Goal: Task Accomplishment & Management: Manage account settings

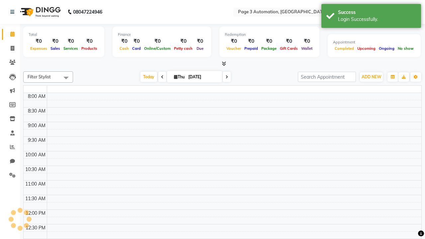
select select "en"
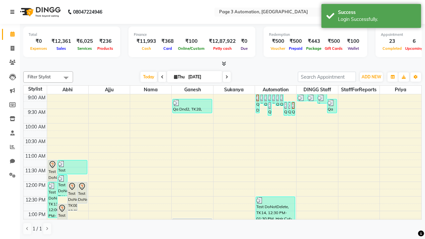
click at [14, 12] on icon at bounding box center [12, 12] width 4 height 5
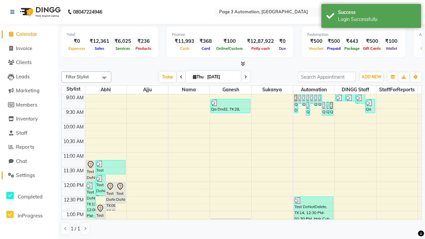
click at [29, 175] on span "Settings" at bounding box center [25, 175] width 19 height 6
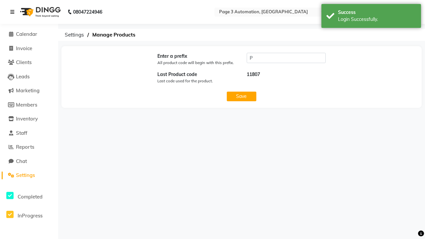
click at [14, 12] on icon at bounding box center [12, 12] width 4 height 5
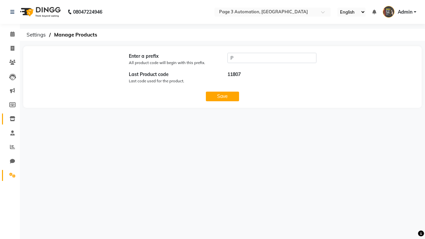
click at [10, 119] on icon at bounding box center [13, 118] width 6 height 5
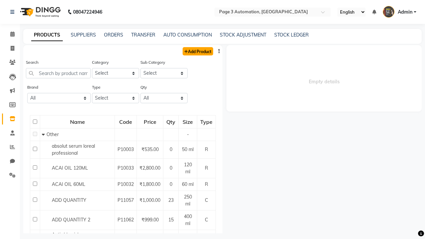
click at [197, 51] on link "Add Product" at bounding box center [197, 51] width 31 height 8
select select "true"
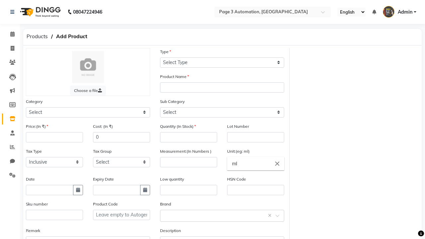
select select "C"
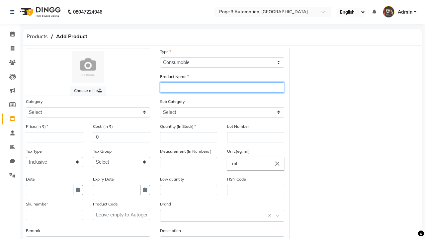
type input "Test Product Automation J2gSW"
select select "1000"
type input "Test Product Automation J2gSW"
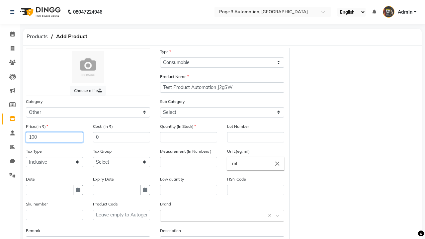
type input "100"
type input "150"
type input "100"
select select "1002"
type input "100"
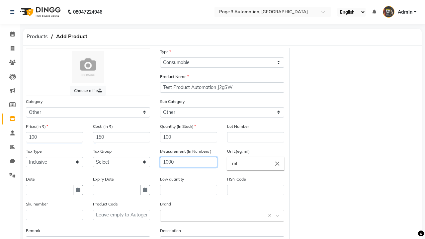
type input "1000"
type textarea "This Product is Created by Automation"
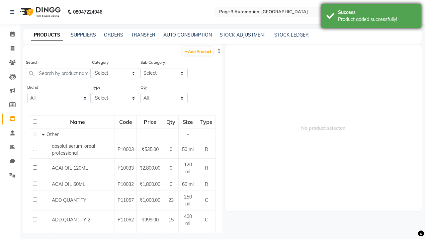
click at [371, 17] on div "Product added successfully!" at bounding box center [377, 19] width 78 height 7
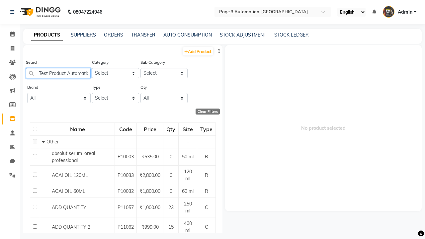
scroll to position [0, 21]
type input "Test Product Automation J2gSW"
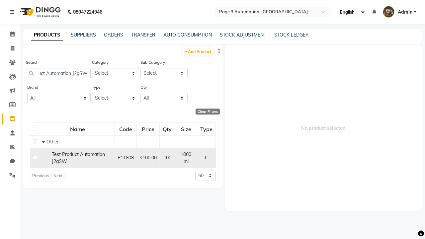
click at [35, 156] on input "checkbox" at bounding box center [35, 157] width 4 height 4
checkbox input "true"
select select
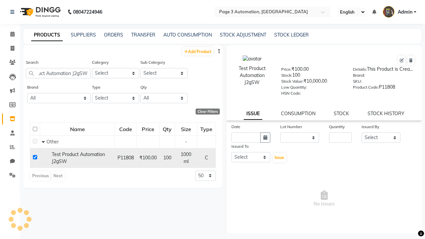
scroll to position [0, 0]
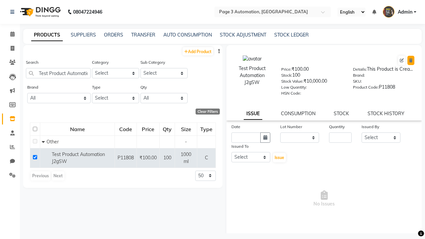
click at [410, 60] on icon at bounding box center [411, 60] width 4 height 4
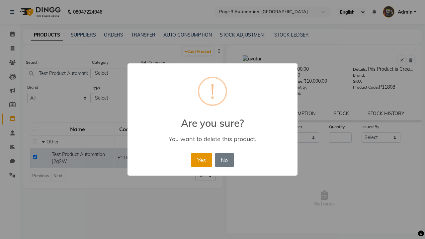
click at [201, 160] on button "Yes" at bounding box center [201, 160] width 20 height 15
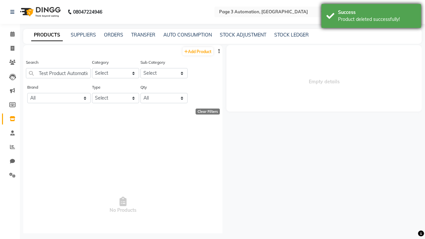
click at [371, 17] on div "Product deleted successfully!" at bounding box center [377, 19] width 78 height 7
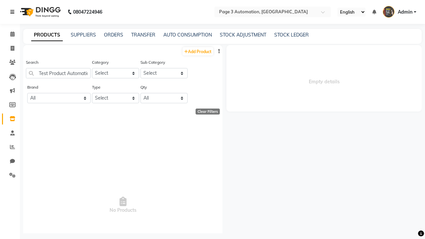
click at [14, 12] on icon at bounding box center [12, 12] width 4 height 5
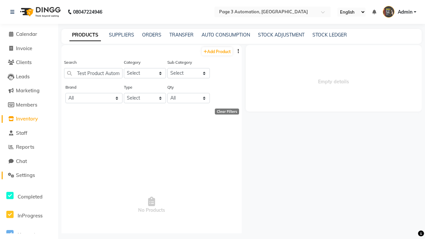
click at [29, 175] on span "Settings" at bounding box center [25, 175] width 19 height 6
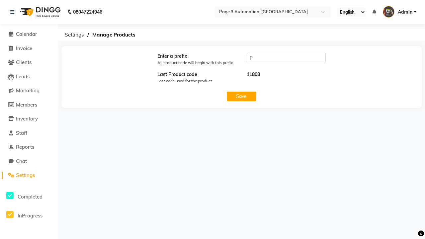
click at [399, 12] on span "Admin" at bounding box center [404, 12] width 15 height 7
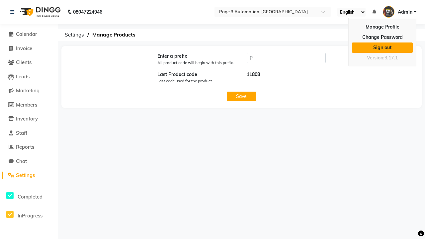
click at [382, 47] on link "Sign out" at bounding box center [382, 47] width 61 height 10
